Goal: Information Seeking & Learning: Find specific fact

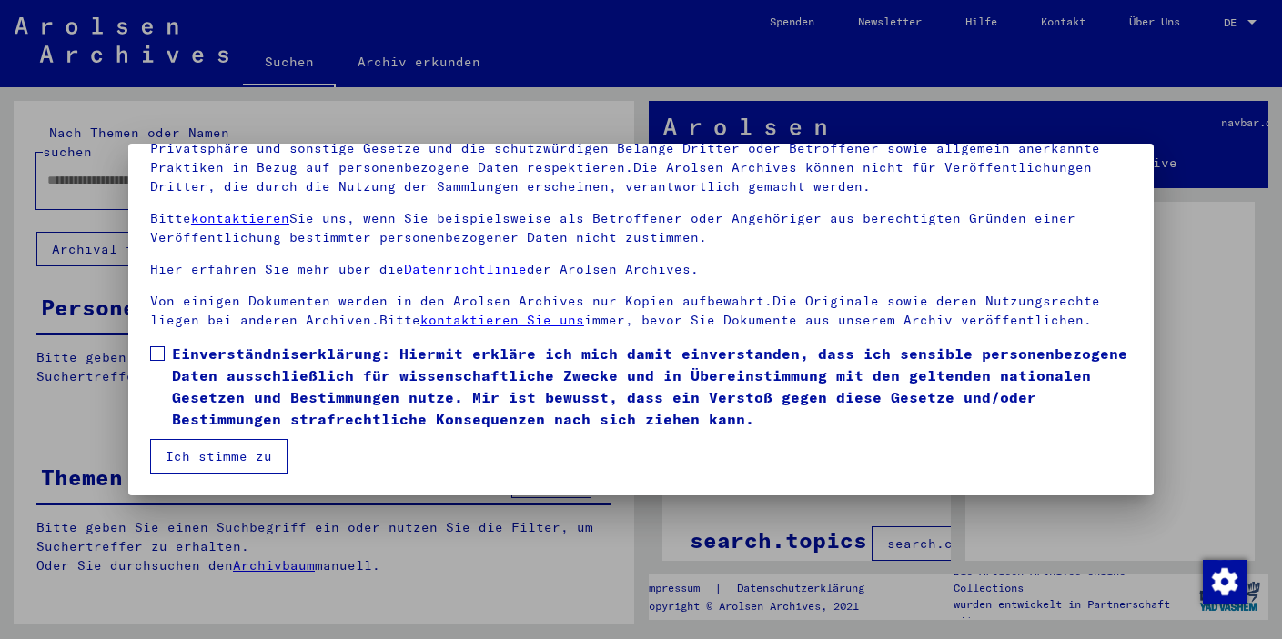
scroll to position [155, 0]
click at [158, 354] on span at bounding box center [157, 354] width 15 height 15
click at [208, 459] on button "Ich stimme zu" at bounding box center [218, 456] width 137 height 35
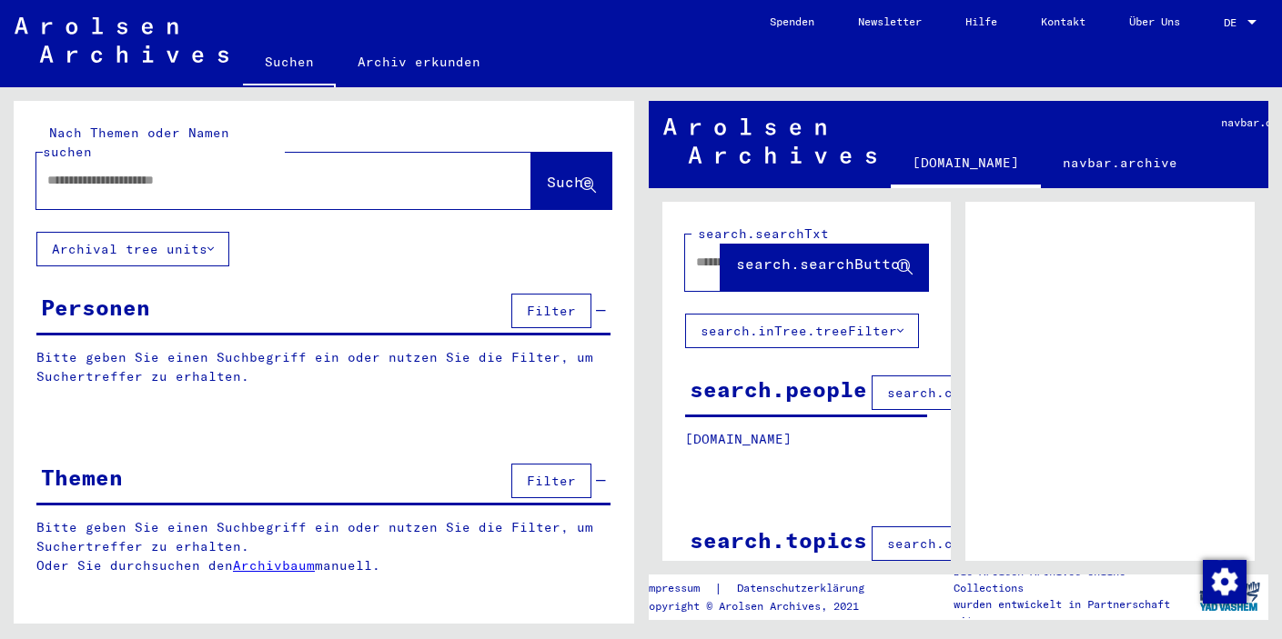
click at [247, 171] on input "text" at bounding box center [267, 180] width 440 height 19
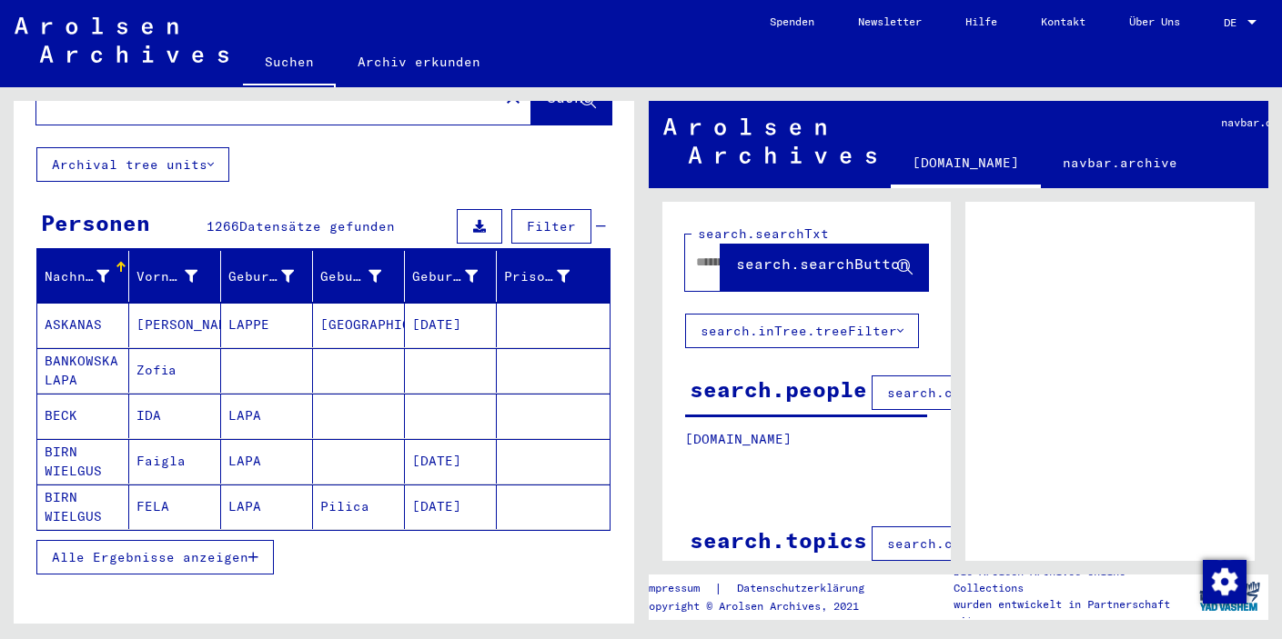
scroll to position [86, 0]
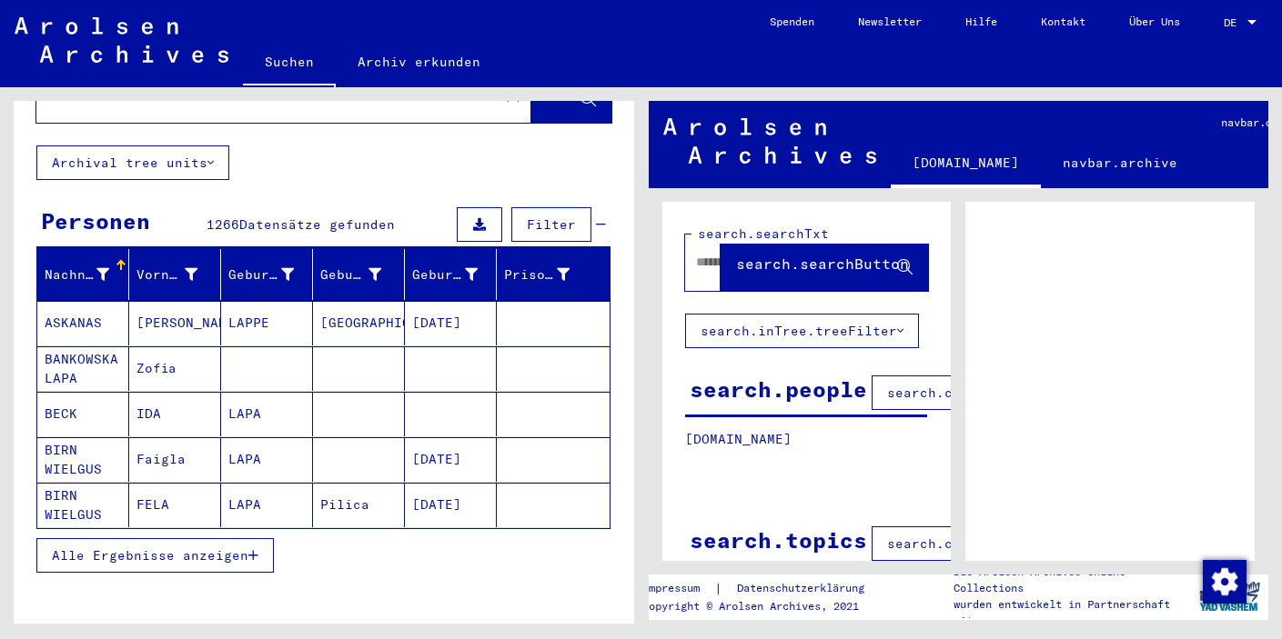
click at [148, 548] on span "Alle Ergebnisse anzeigen" at bounding box center [150, 556] width 196 height 16
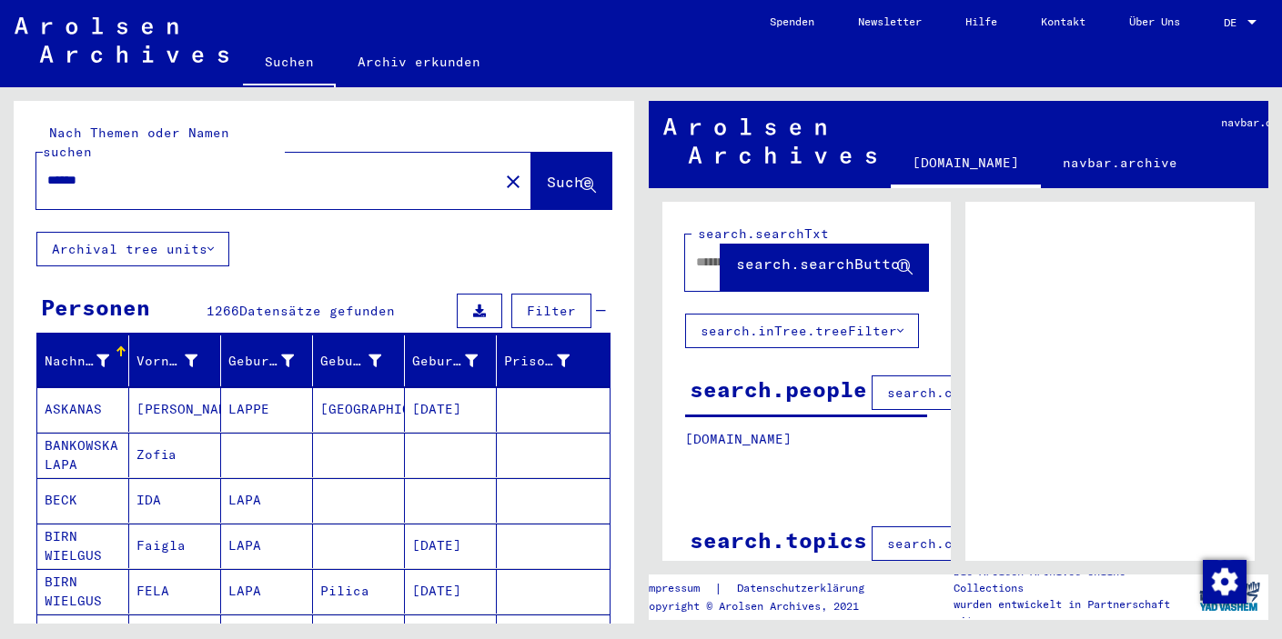
scroll to position [0, 0]
click at [201, 171] on input "*****" at bounding box center [267, 180] width 440 height 19
type input "**********"
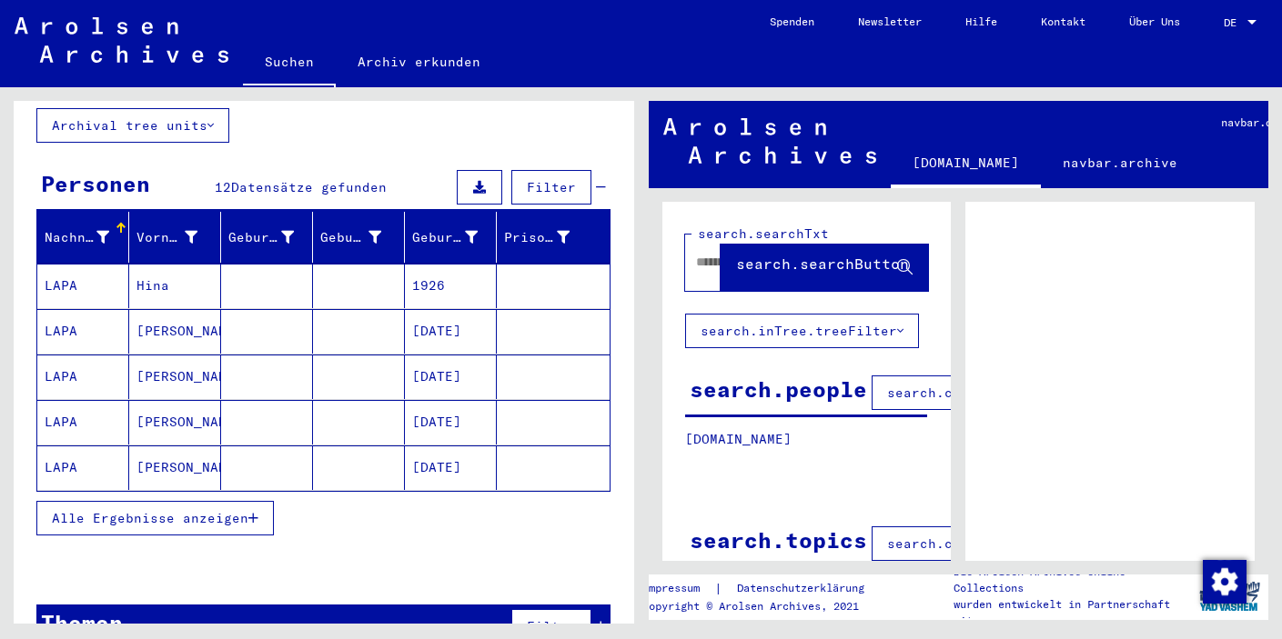
scroll to position [125, 0]
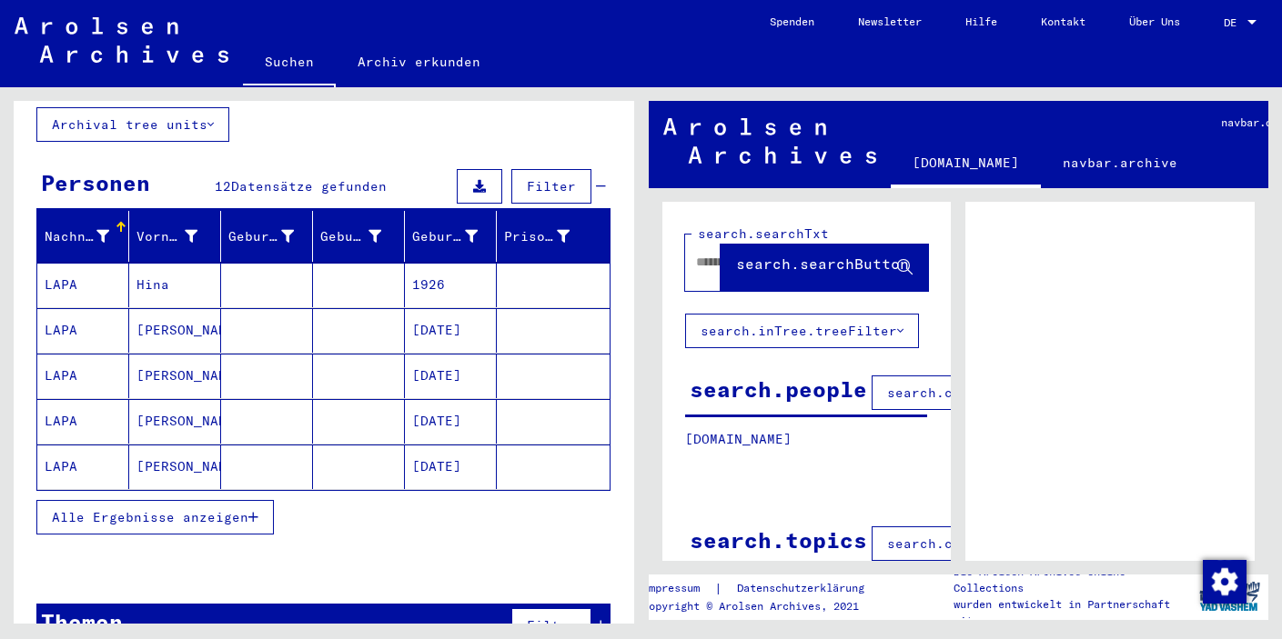
click at [153, 500] on button "Alle Ergebnisse anzeigen" at bounding box center [154, 517] width 237 height 35
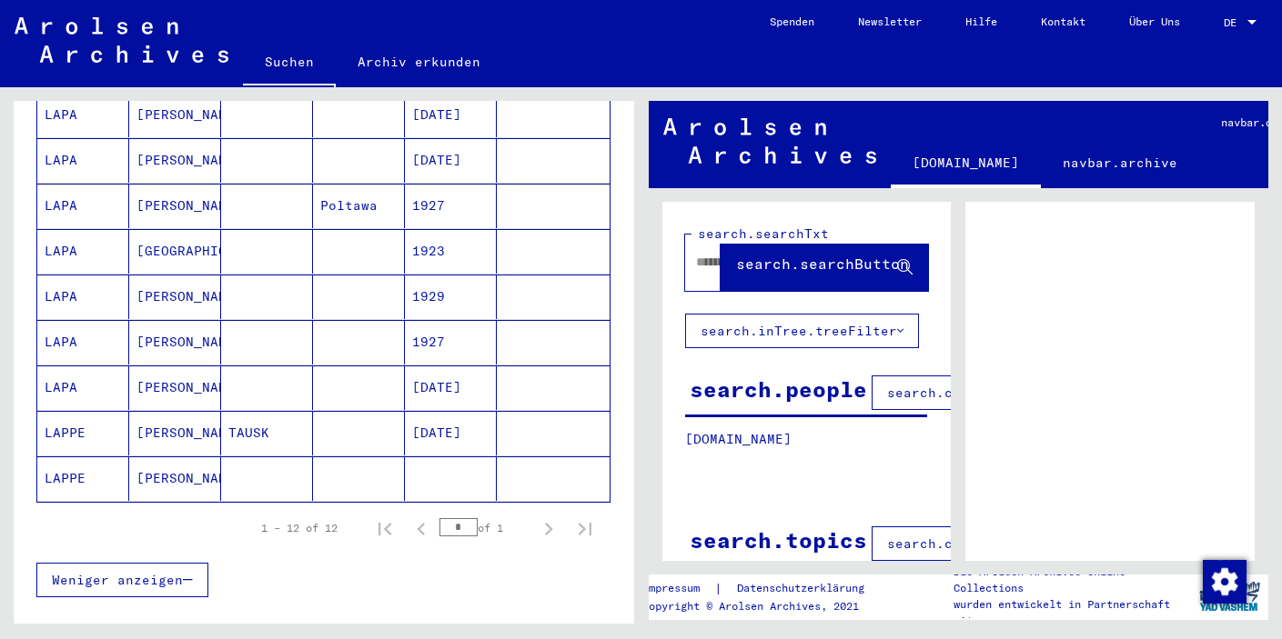
scroll to position [434, 0]
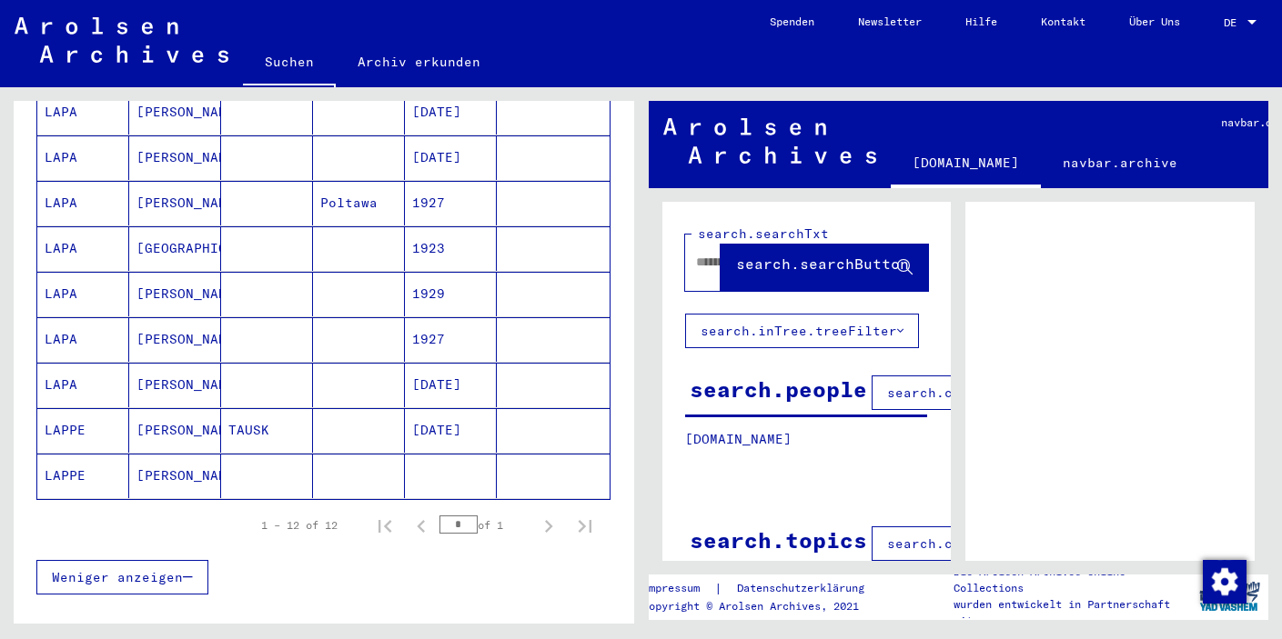
click at [167, 408] on mat-cell "[PERSON_NAME]" at bounding box center [175, 430] width 92 height 45
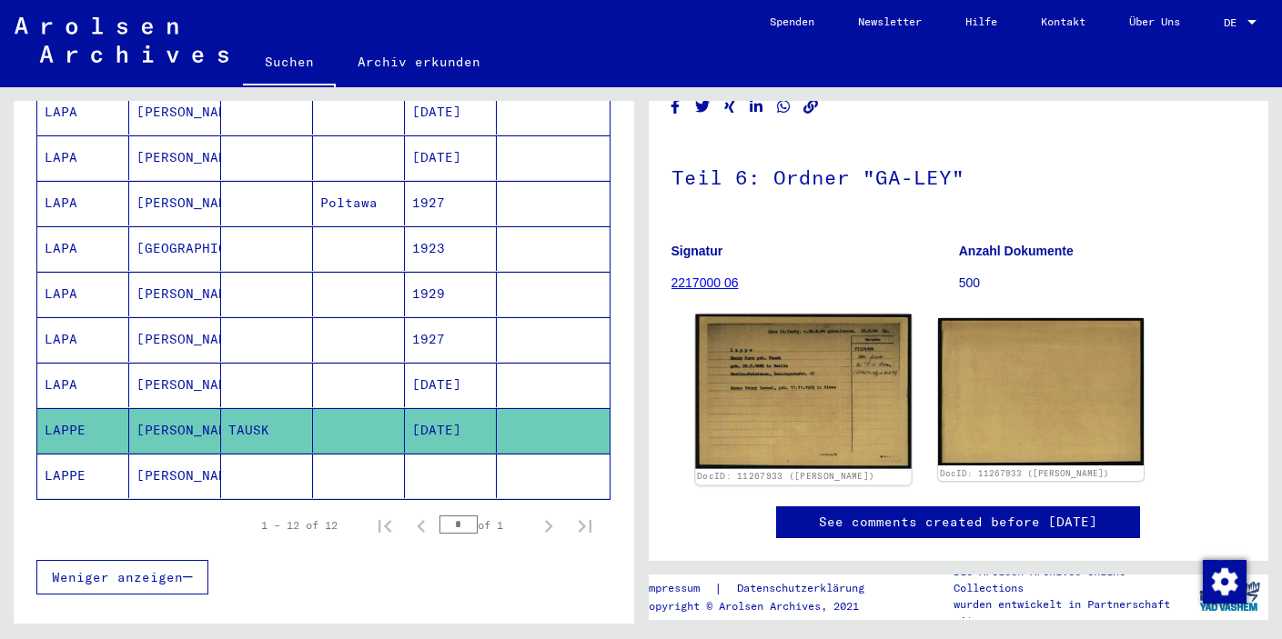
scroll to position [104, 0]
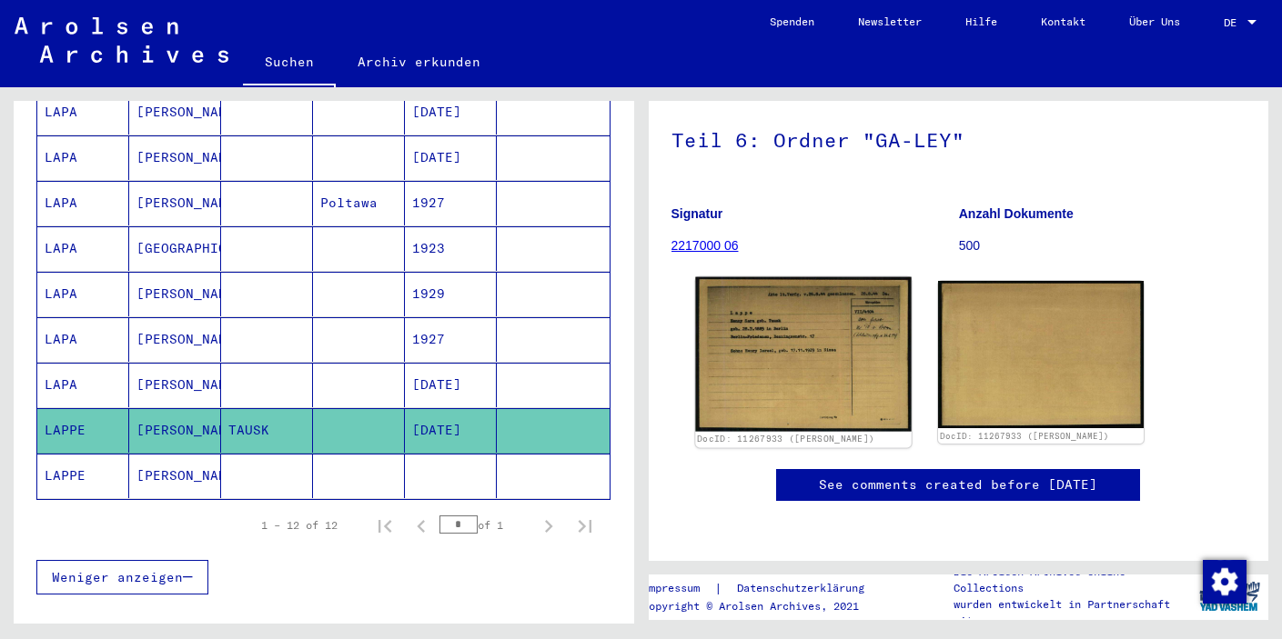
click at [796, 350] on img at bounding box center [803, 354] width 216 height 155
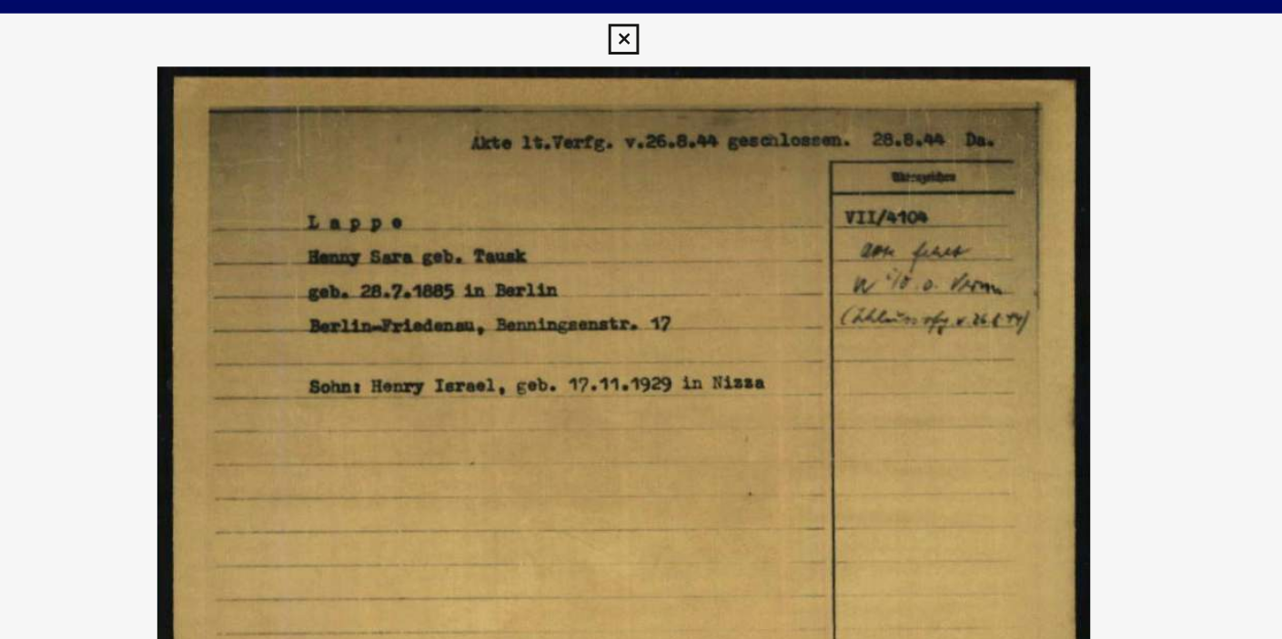
scroll to position [0, 0]
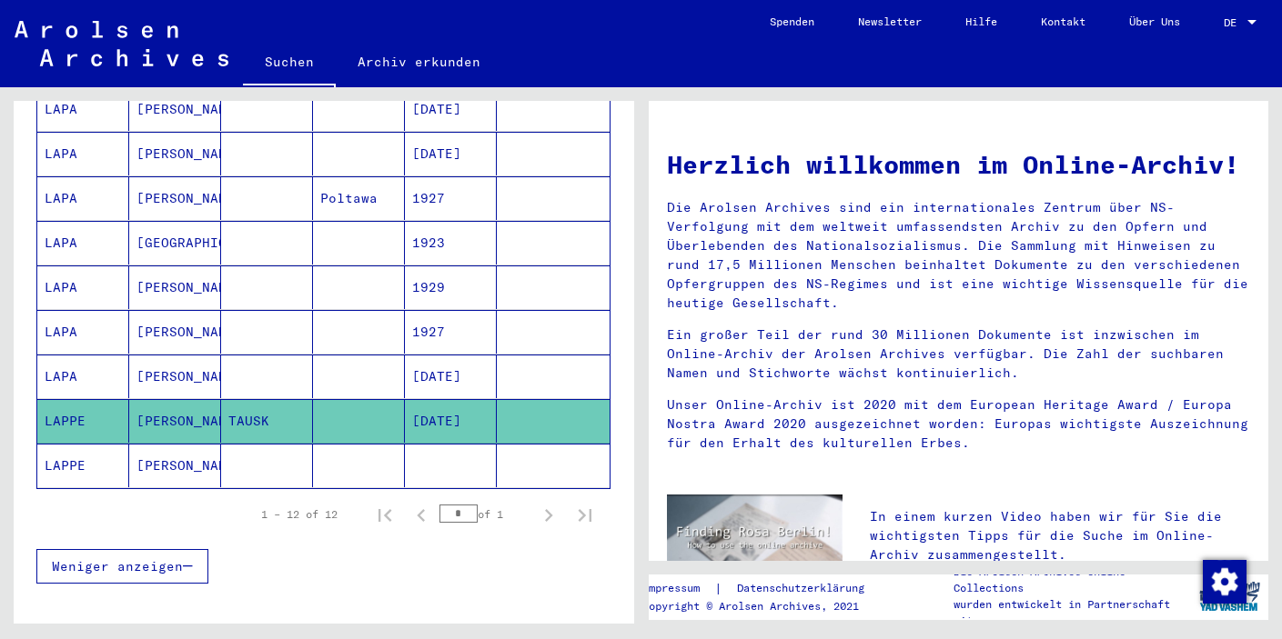
click at [181, 449] on mat-cell "[PERSON_NAME]" at bounding box center [175, 466] width 92 height 44
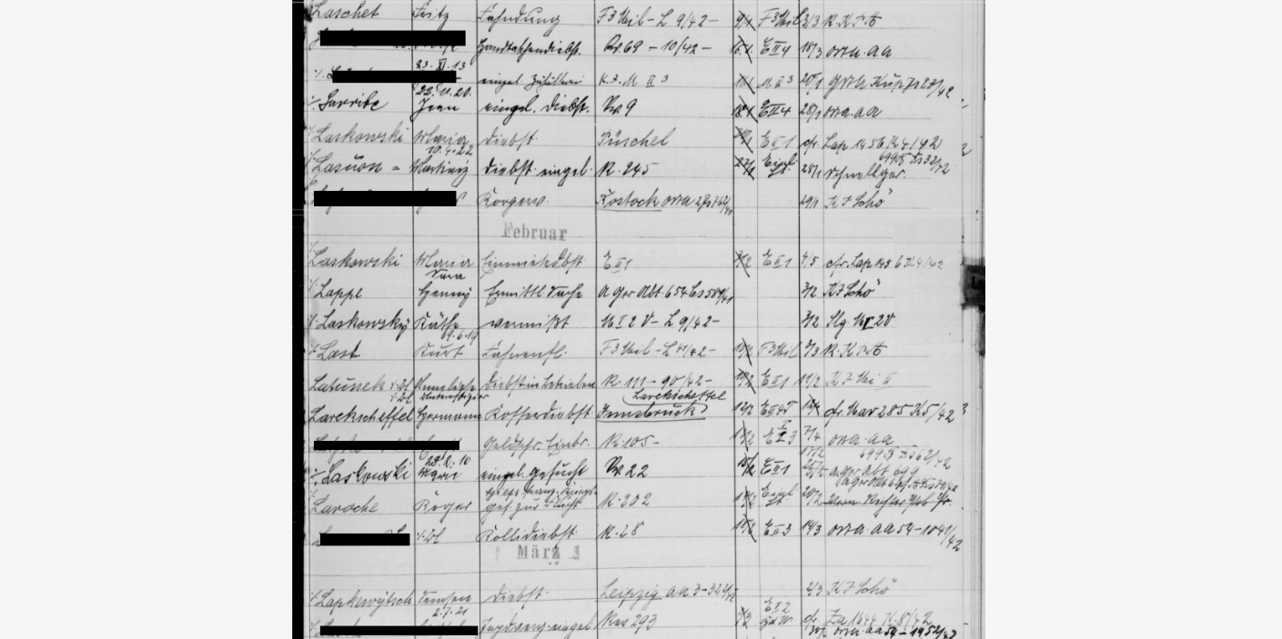
drag, startPoint x: 242, startPoint y: 69, endPoint x: 241, endPoint y: 79, distance: 10.0
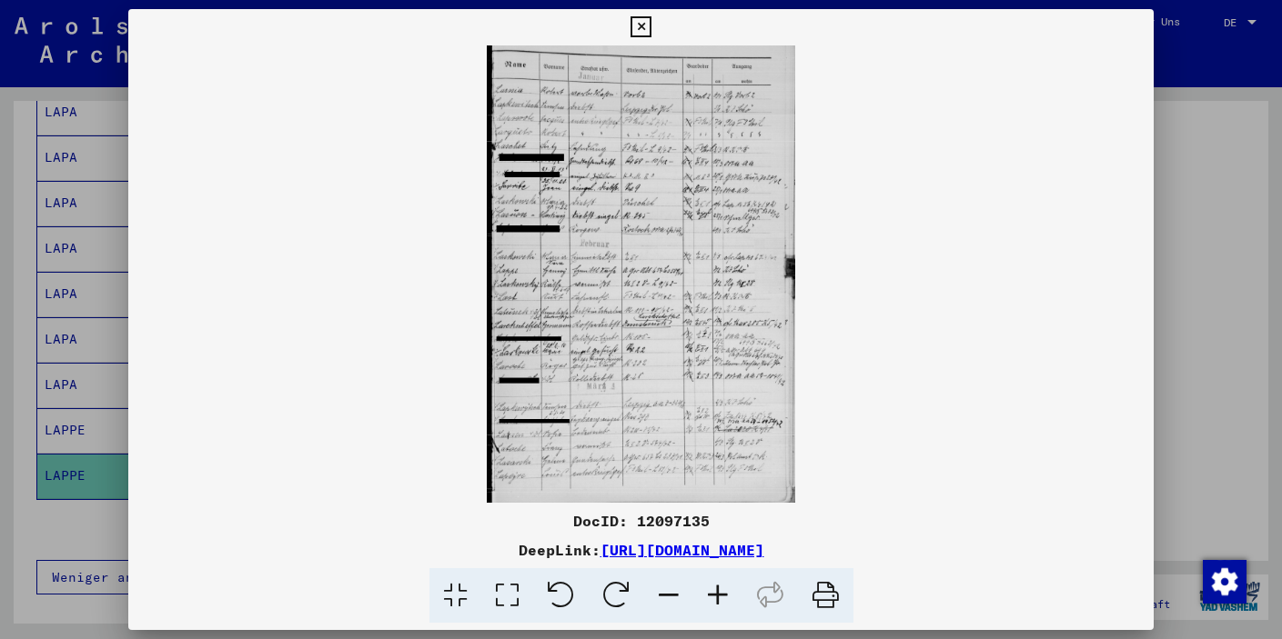
click at [651, 23] on icon at bounding box center [640, 27] width 21 height 22
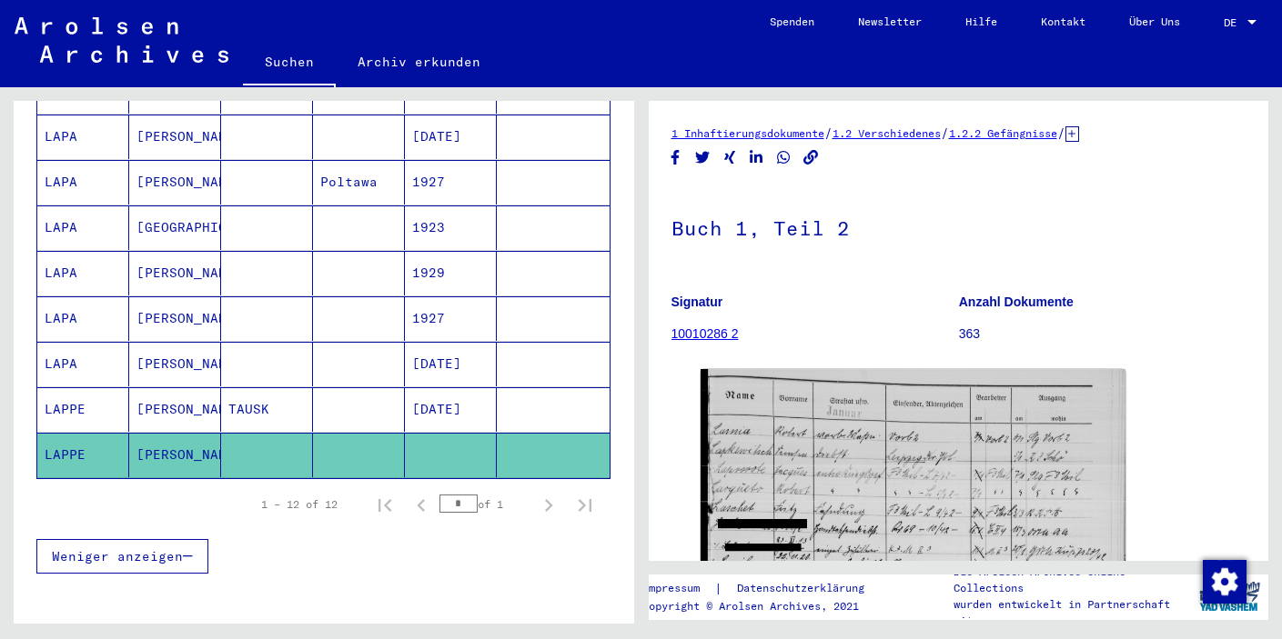
scroll to position [461, 0]
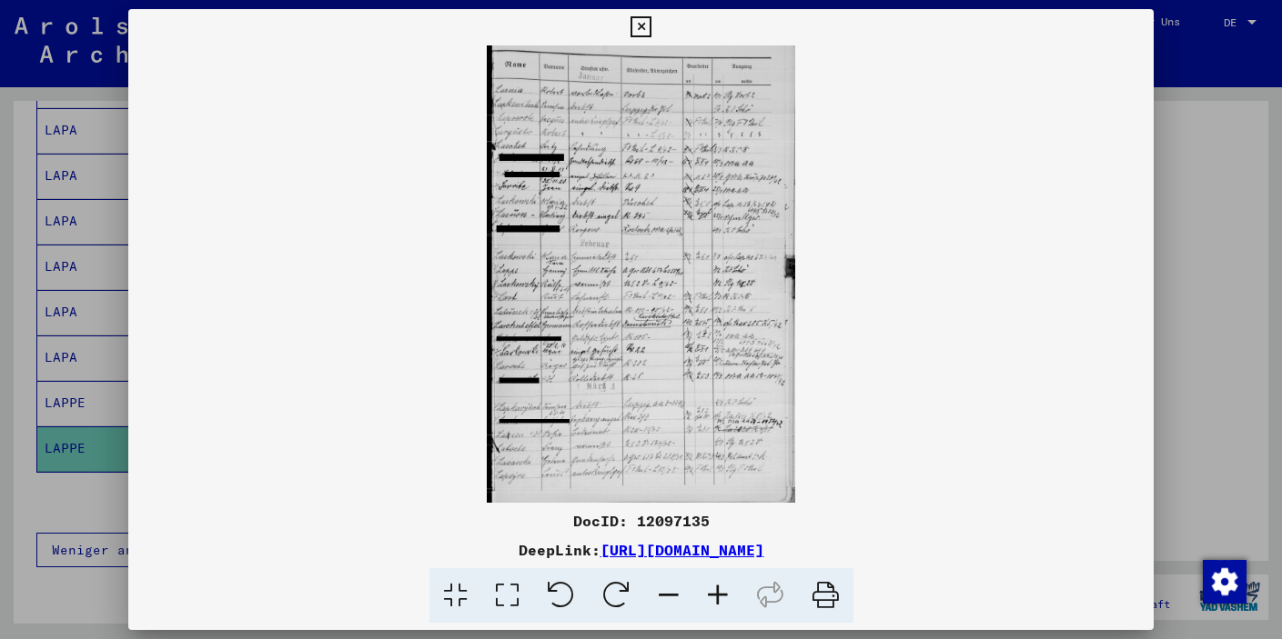
click at [651, 20] on icon at bounding box center [640, 27] width 21 height 22
